Goal: Entertainment & Leisure: Consume media (video, audio)

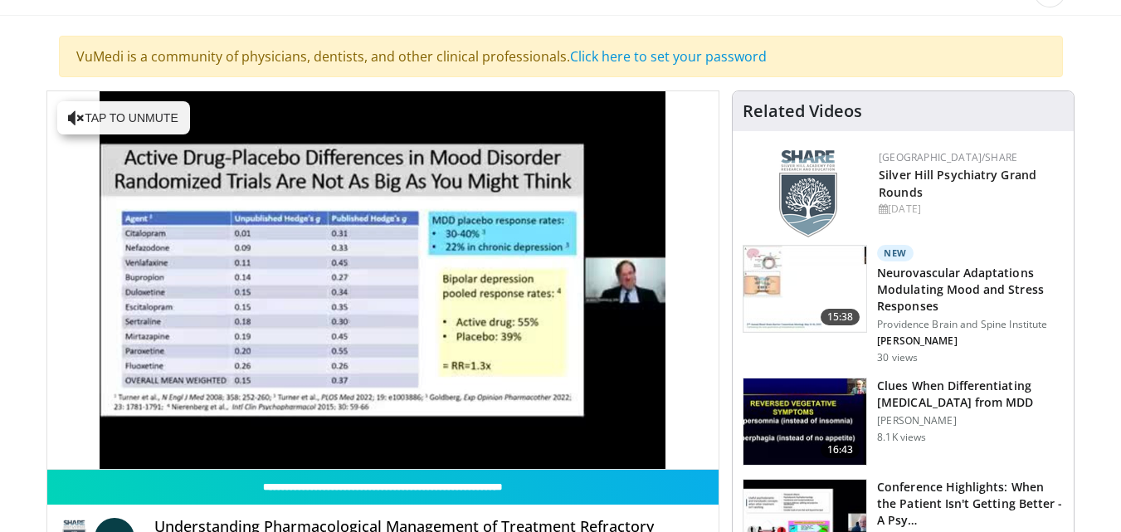
scroll to position [133, 0]
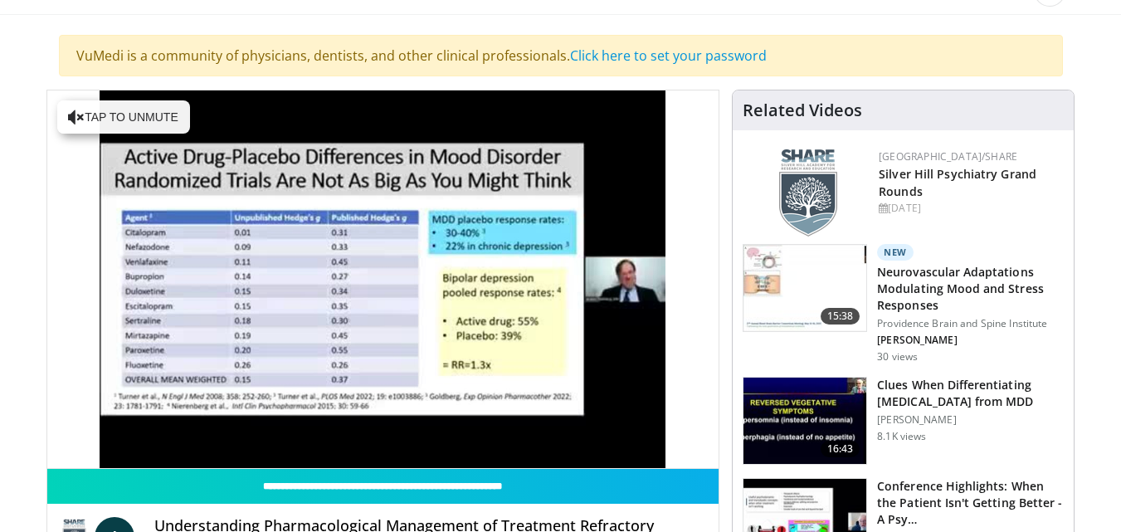
click at [825, 297] on img at bounding box center [804, 288] width 123 height 86
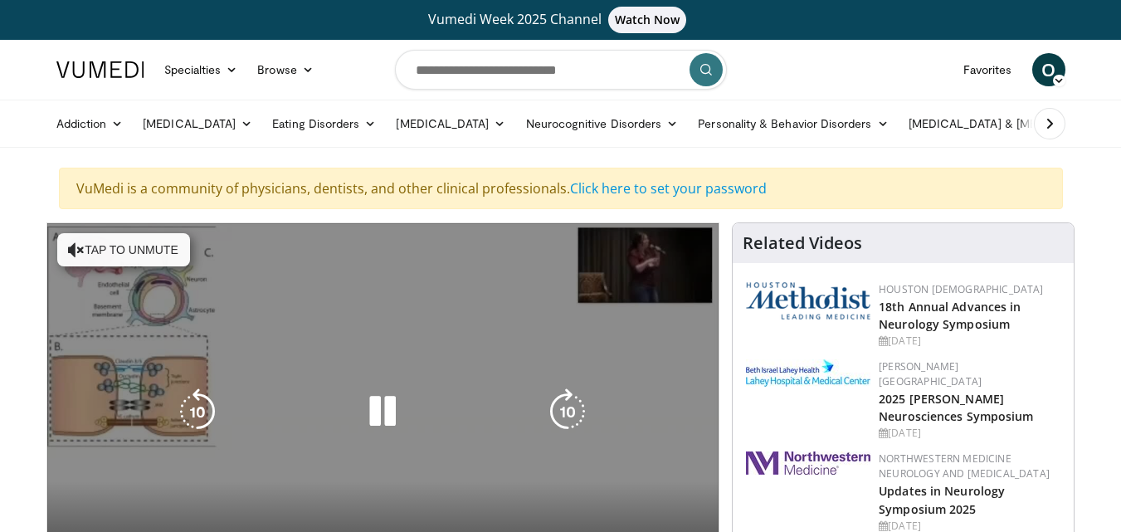
click at [146, 250] on button "Tap to unmute" at bounding box center [123, 249] width 133 height 33
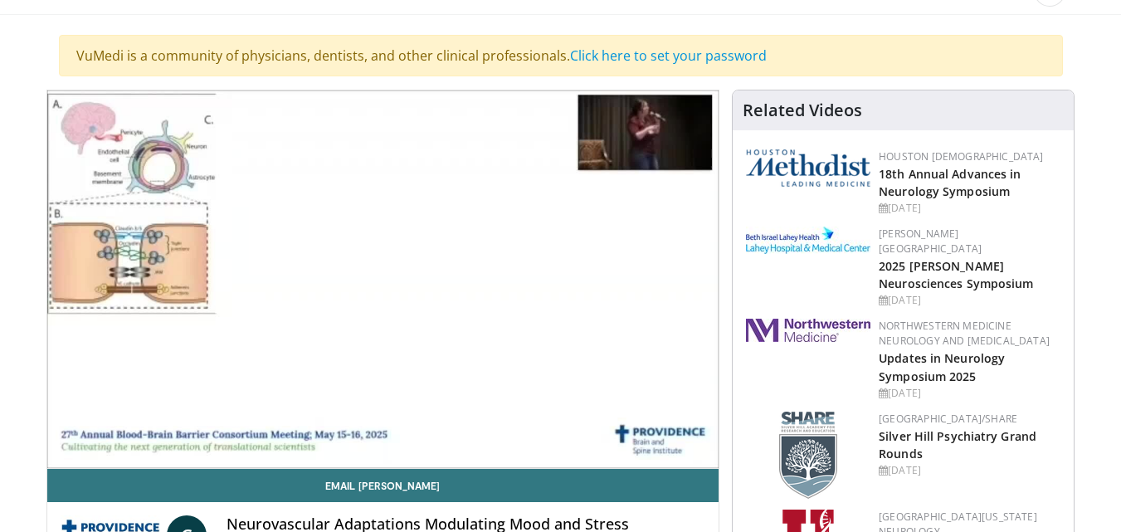
scroll to position [188, 0]
